Goal: Information Seeking & Learning: Find contact information

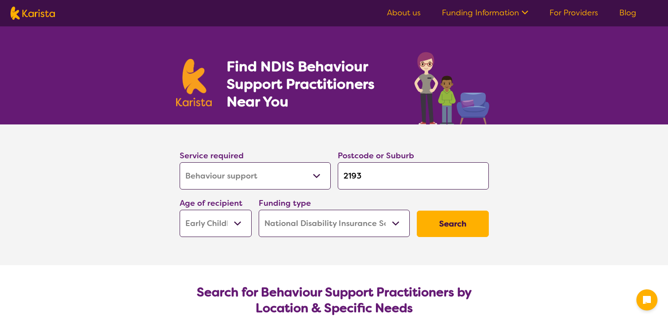
select select "Behaviour support"
select select "EC"
select select "NDIS"
select select "Behaviour support"
select select "EC"
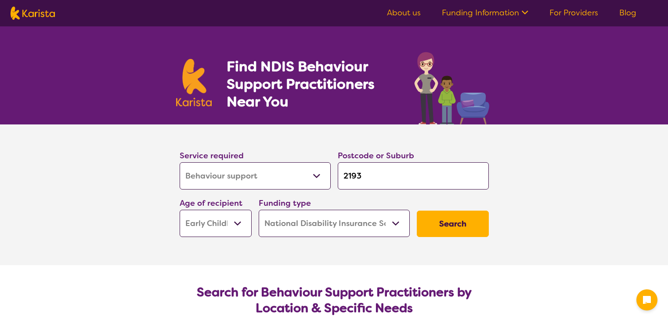
select select "NDIS"
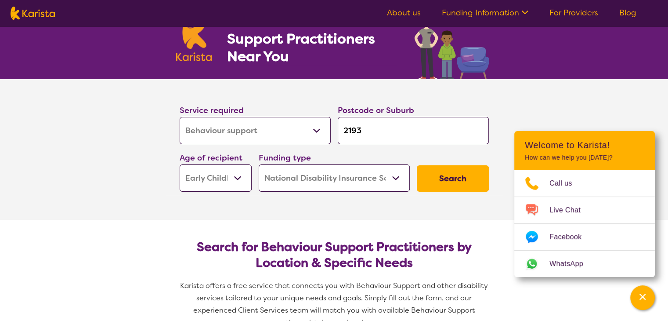
drag, startPoint x: 350, startPoint y: 130, endPoint x: 290, endPoint y: 129, distance: 59.3
click at [290, 129] on div "Service required Allied Health Assistant Assessment ([MEDICAL_DATA] or [MEDICAL…" at bounding box center [334, 147] width 316 height 95
type input "2"
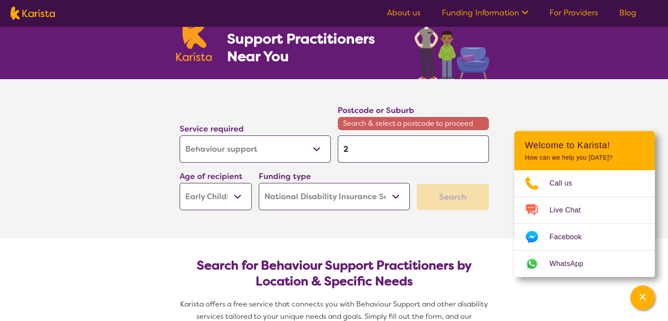
type input "21"
type input "217"
type input "2170"
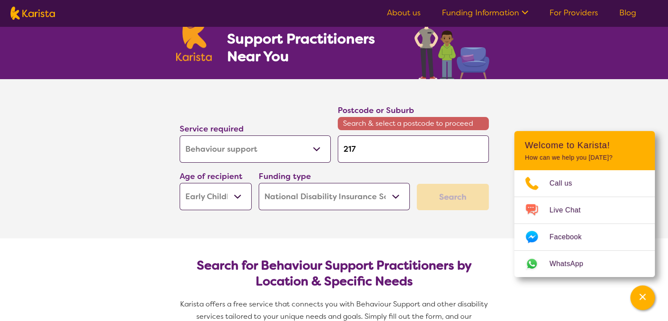
type input "2170"
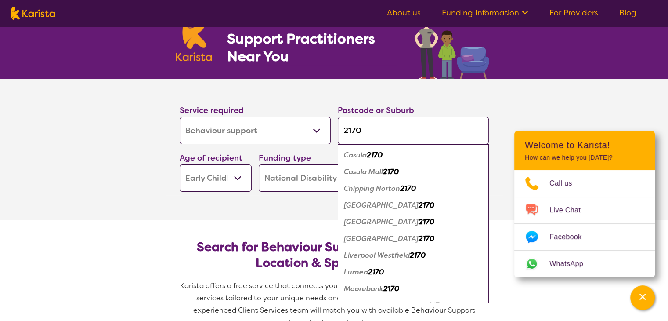
type input "2170"
click at [257, 233] on section "Search for Behaviour Support Practitioners by Location & Specific Needs Karista…" at bounding box center [334, 281] width 337 height 122
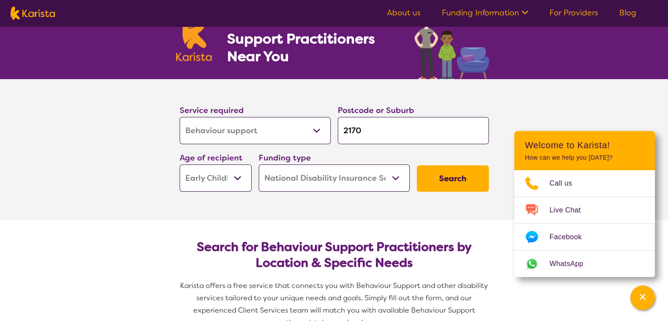
click at [448, 176] on button "Search" at bounding box center [453, 178] width 72 height 26
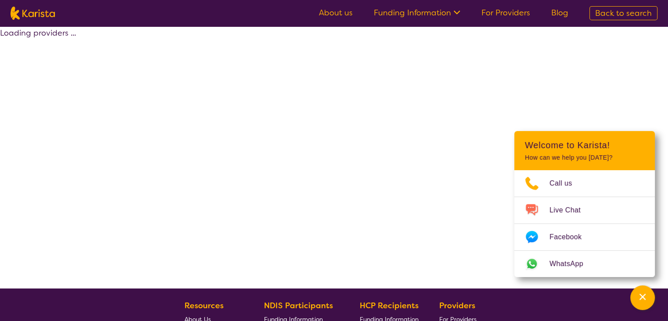
select select "by_score"
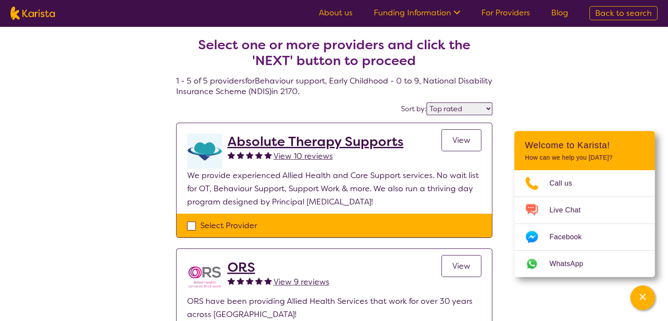
click at [284, 143] on h2 "Absolute Therapy Supports" at bounding box center [316, 142] width 176 height 16
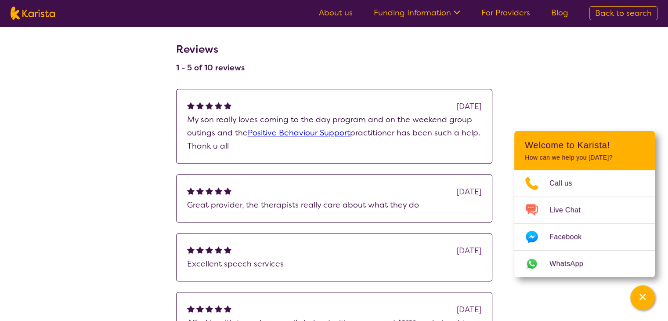
scroll to position [917, 0]
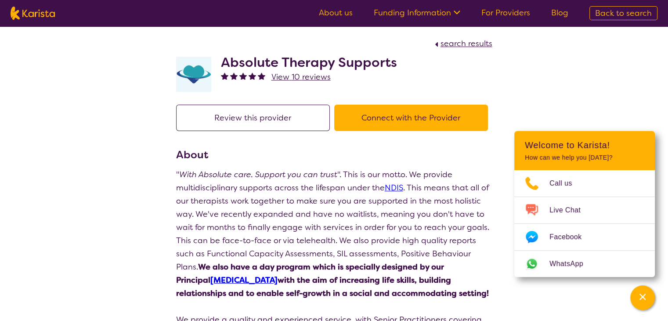
select select "by_score"
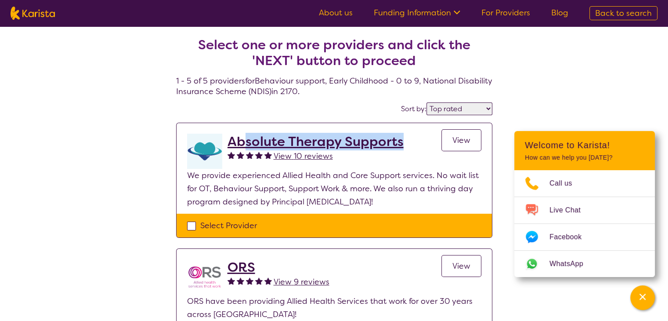
drag, startPoint x: 408, startPoint y: 142, endPoint x: 243, endPoint y: 146, distance: 165.2
click at [243, 146] on div "Absolute Therapy Supports View 10 reviews View" at bounding box center [355, 151] width 254 height 35
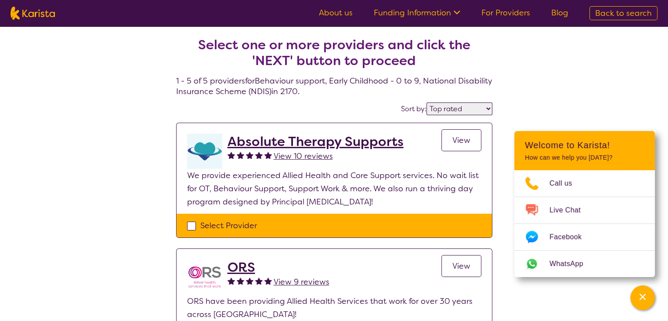
click at [224, 125] on section "Absolute Therapy Supports View 10 reviews View We provide experienced Allied He…" at bounding box center [334, 168] width 315 height 90
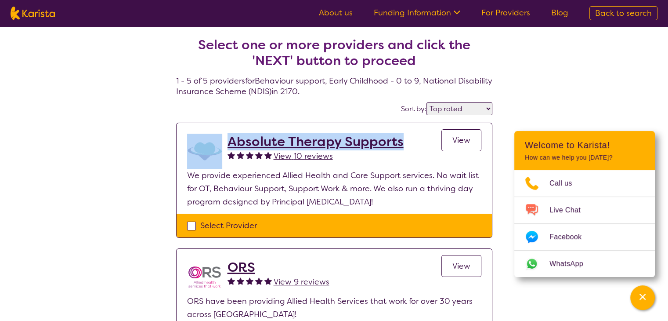
drag, startPoint x: 224, startPoint y: 127, endPoint x: 413, endPoint y: 145, distance: 189.3
click at [413, 145] on section "Absolute Therapy Supports View 10 reviews View We provide experienced Allied He…" at bounding box center [334, 168] width 315 height 90
copy div "Absolute Therapy Supports"
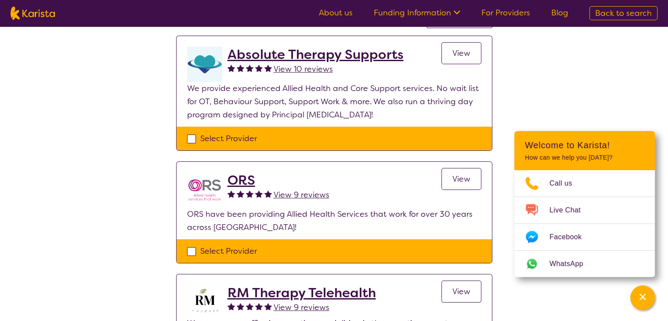
scroll to position [88, 0]
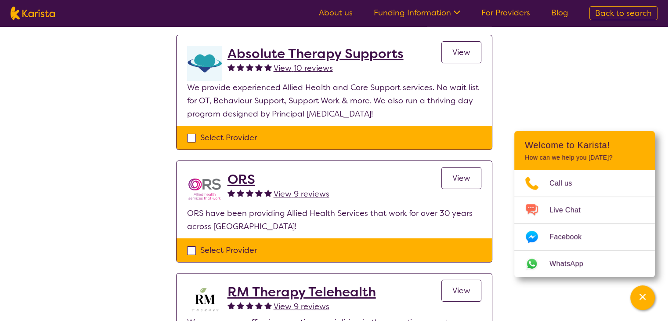
click at [234, 175] on h2 "ORS" at bounding box center [279, 179] width 102 height 16
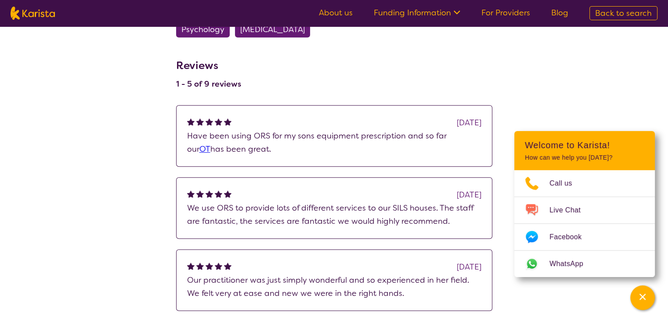
select select "by_score"
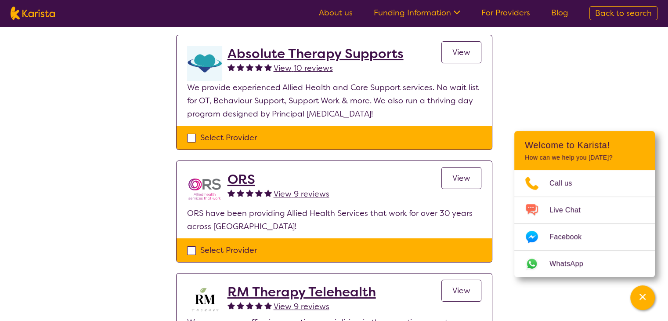
select select "Behaviour support"
select select "EC"
select select "NDIS"
select select "Behaviour support"
select select "EC"
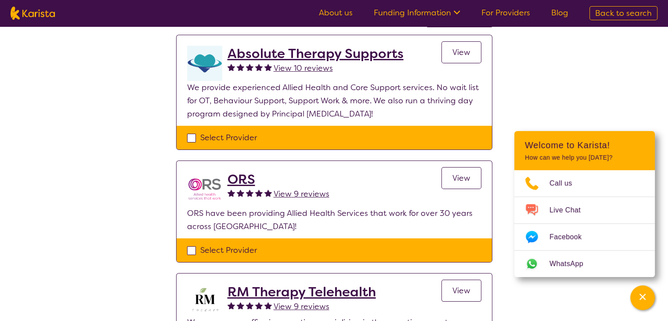
select select "NDIS"
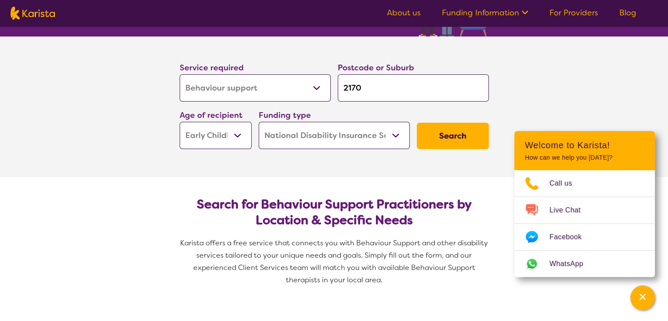
scroll to position [36, 0]
